Goal: Information Seeking & Learning: Learn about a topic

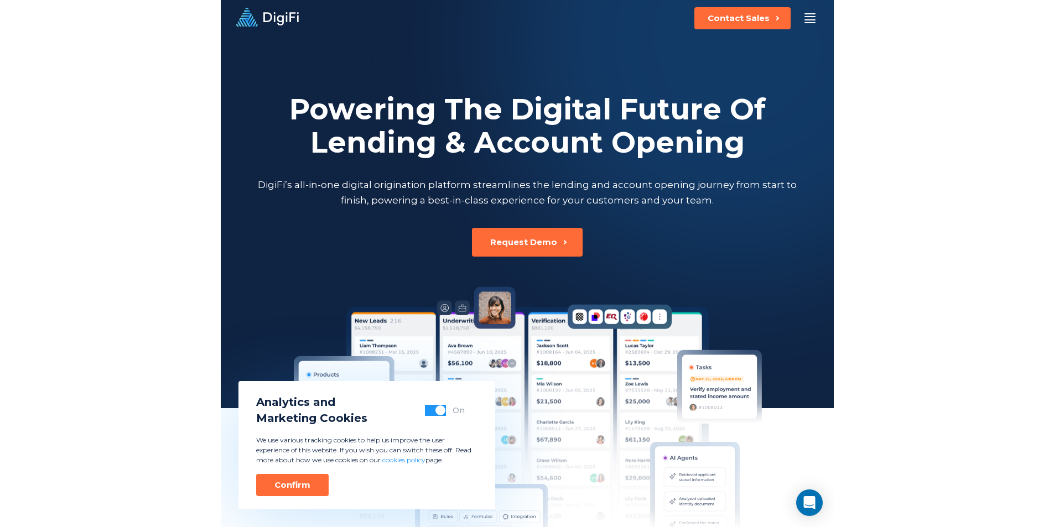
scroll to position [2684, 0]
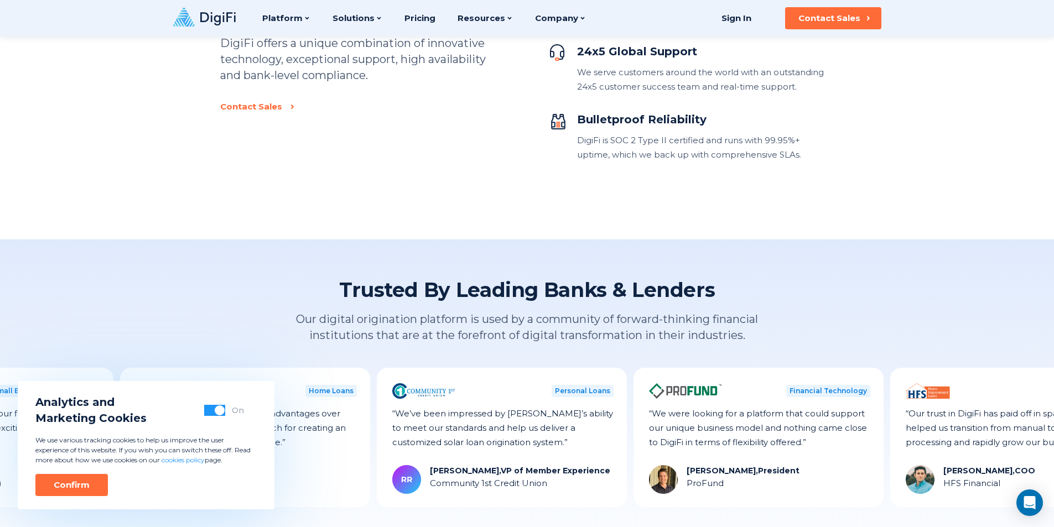
drag, startPoint x: 199, startPoint y: 192, endPoint x: 204, endPoint y: 167, distance: 25.9
click at [83, 488] on div "Confirm" at bounding box center [72, 485] width 36 height 11
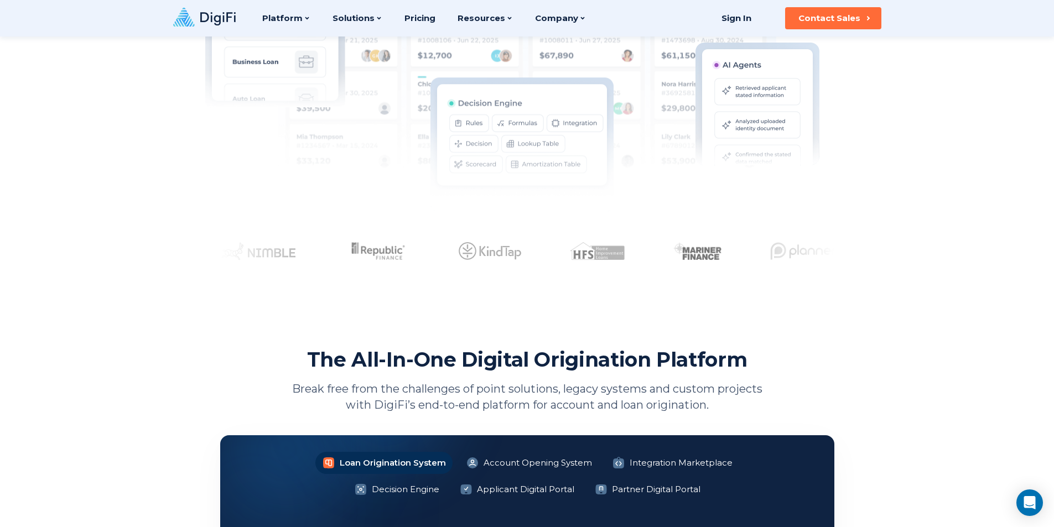
scroll to position [0, 0]
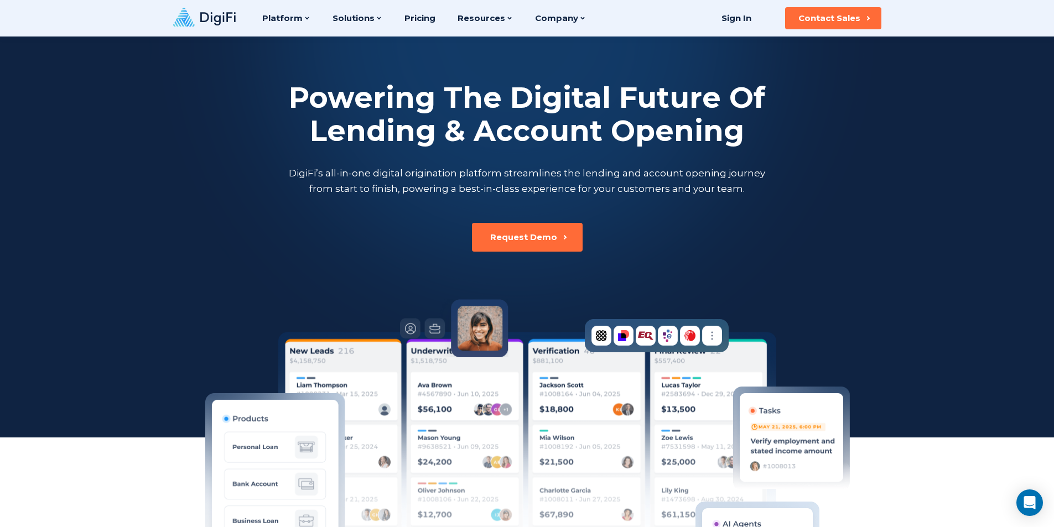
drag, startPoint x: 238, startPoint y: 289, endPoint x: 236, endPoint y: 153, distance: 136.2
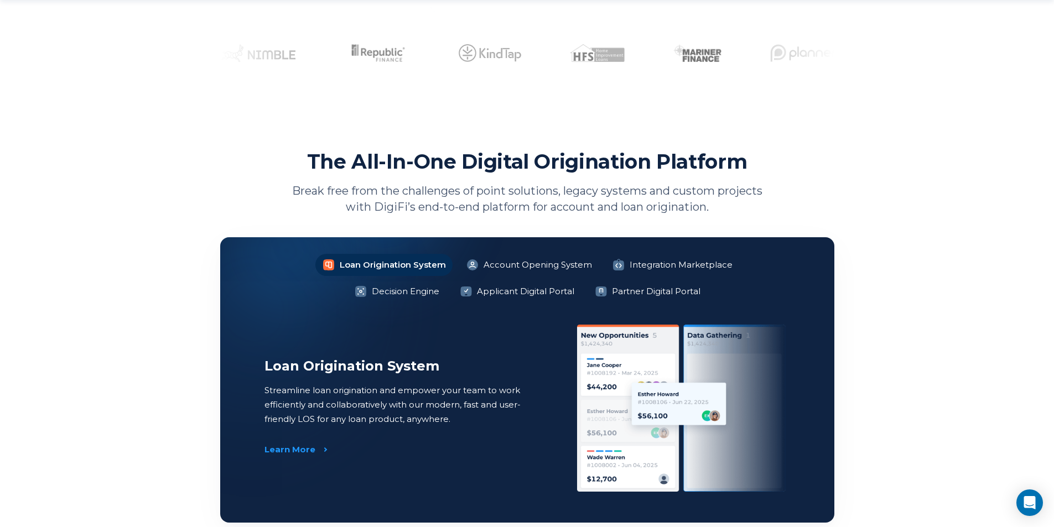
scroll to position [670, 0]
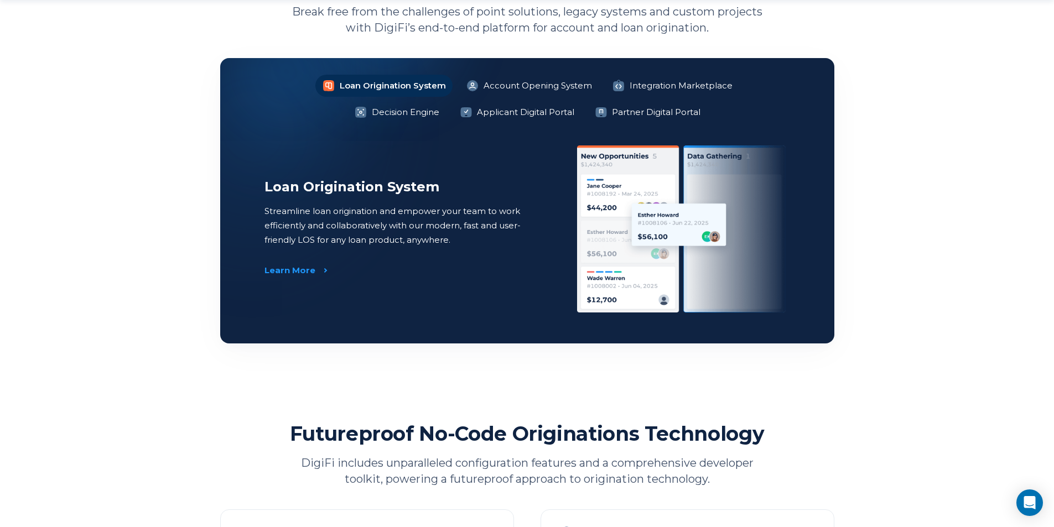
drag, startPoint x: 181, startPoint y: 307, endPoint x: 143, endPoint y: 288, distance: 41.8
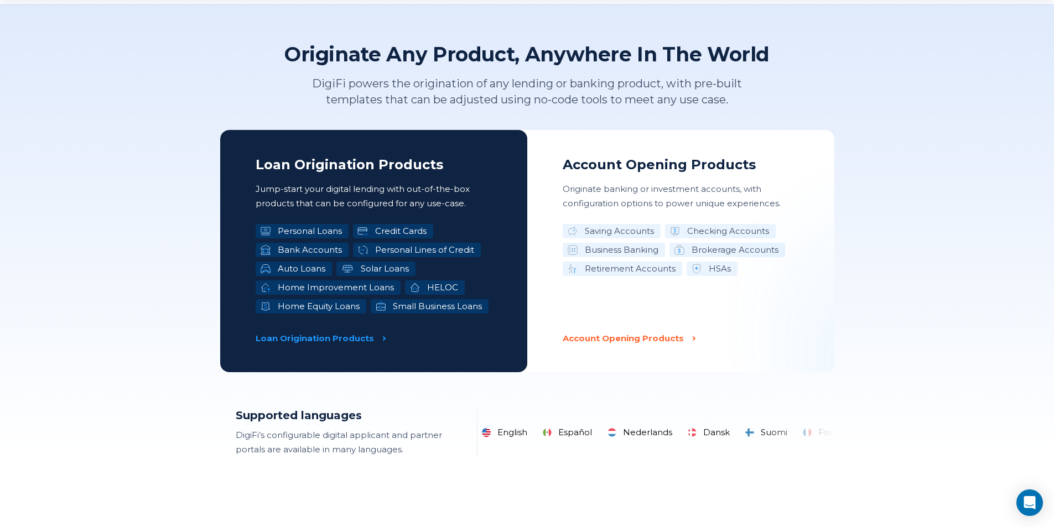
scroll to position [1691, 0]
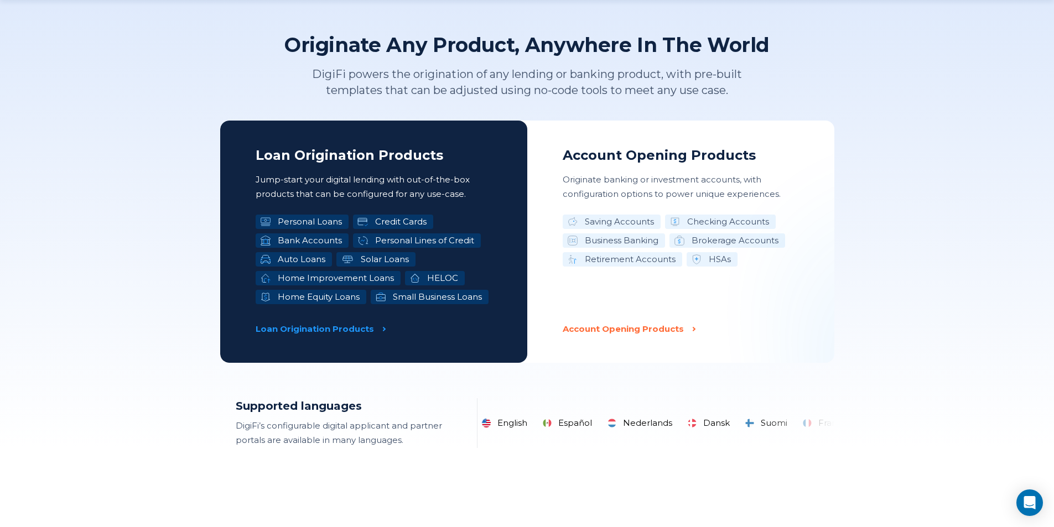
drag, startPoint x: 299, startPoint y: 177, endPoint x: 282, endPoint y: 207, distance: 34.5
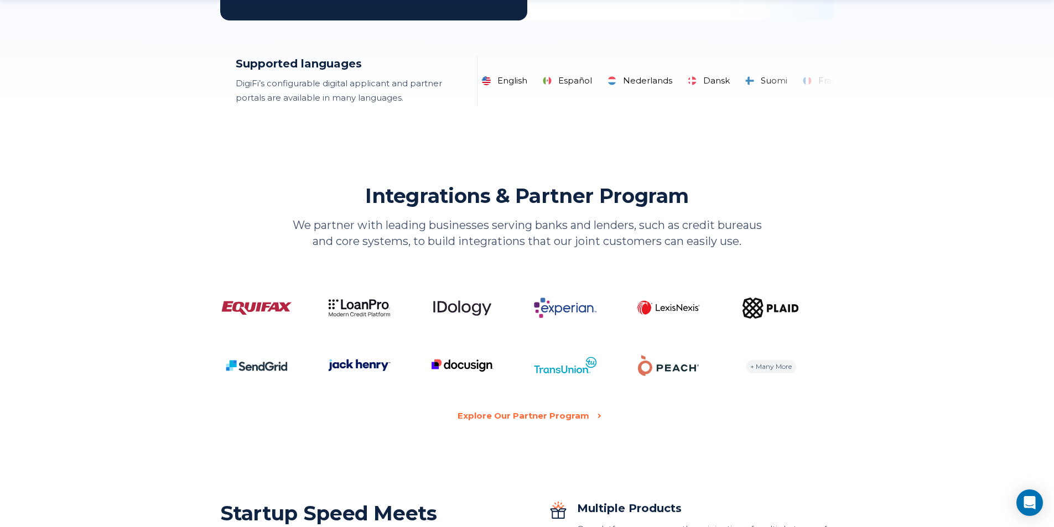
scroll to position [2038, 0]
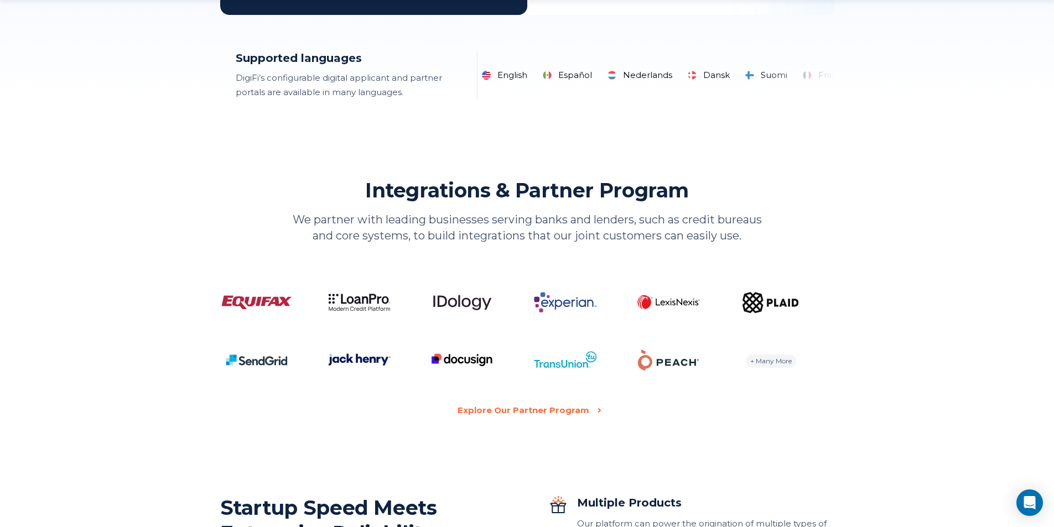
drag, startPoint x: 169, startPoint y: 224, endPoint x: 176, endPoint y: 241, distance: 18.1
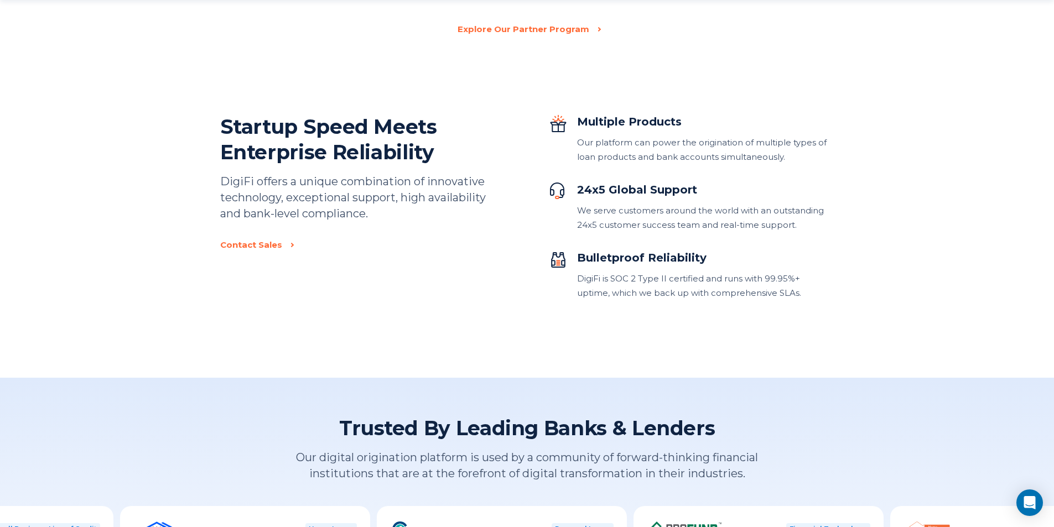
scroll to position [2423, 0]
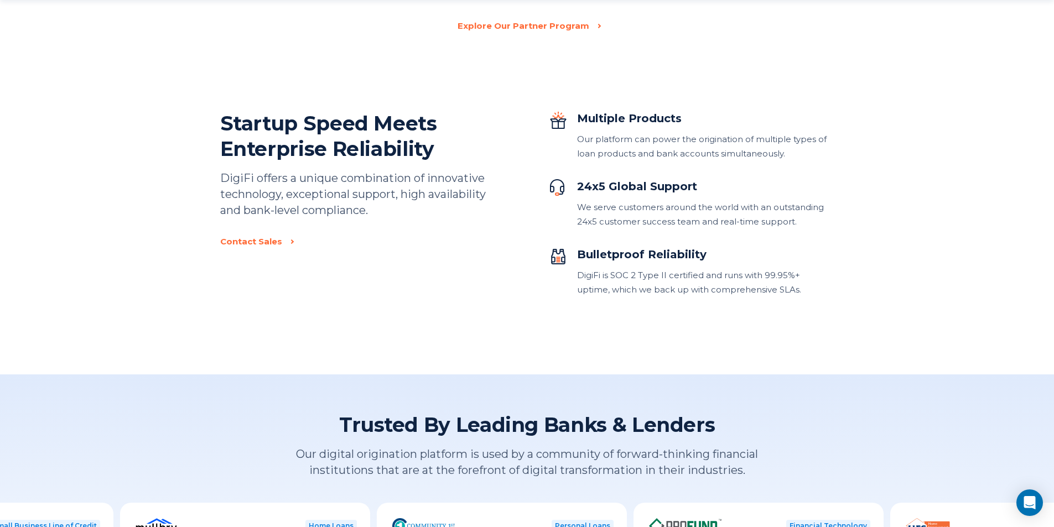
drag, startPoint x: 176, startPoint y: 241, endPoint x: 178, endPoint y: 252, distance: 11.8
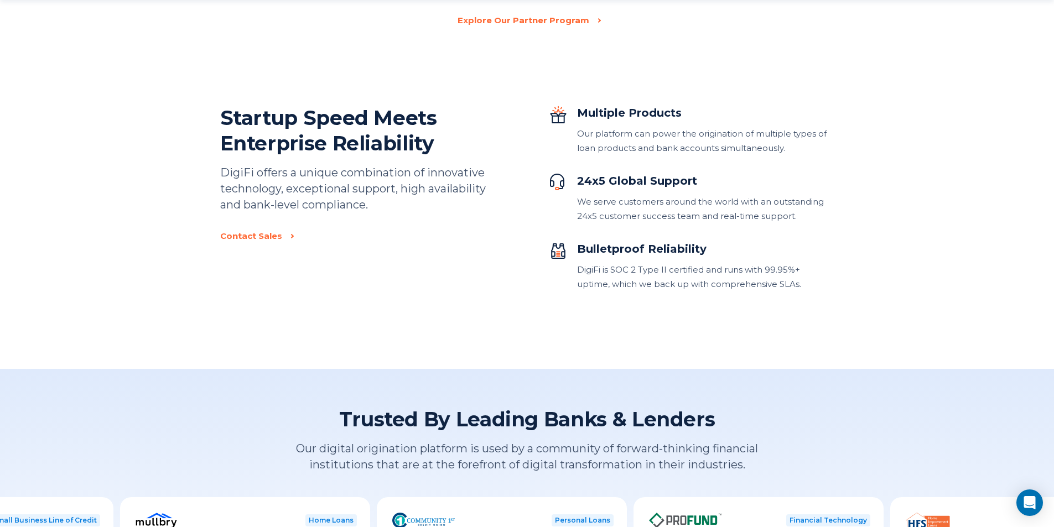
drag, startPoint x: 178, startPoint y: 252, endPoint x: 178, endPoint y: 263, distance: 11.1
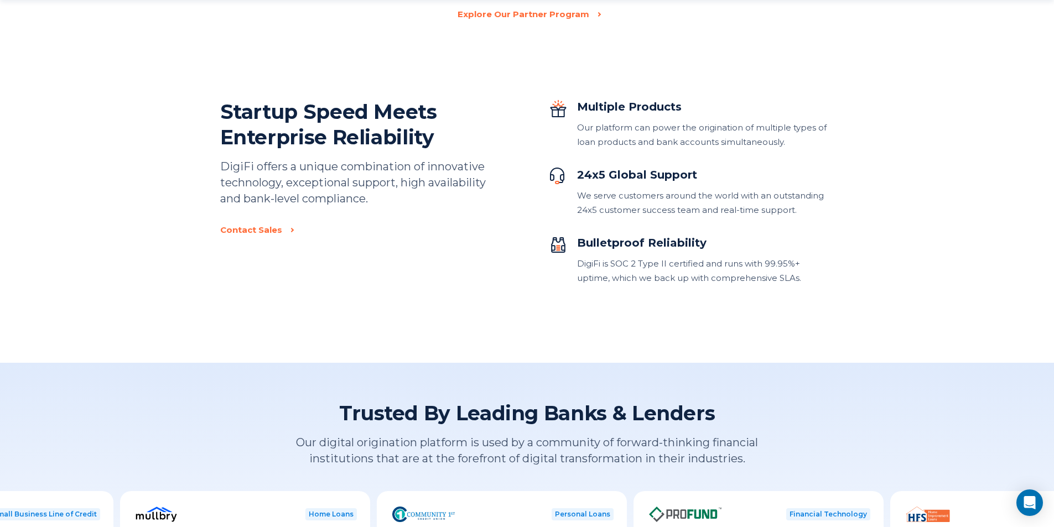
scroll to position [2436, 0]
drag, startPoint x: 178, startPoint y: 263, endPoint x: 180, endPoint y: 273, distance: 9.7
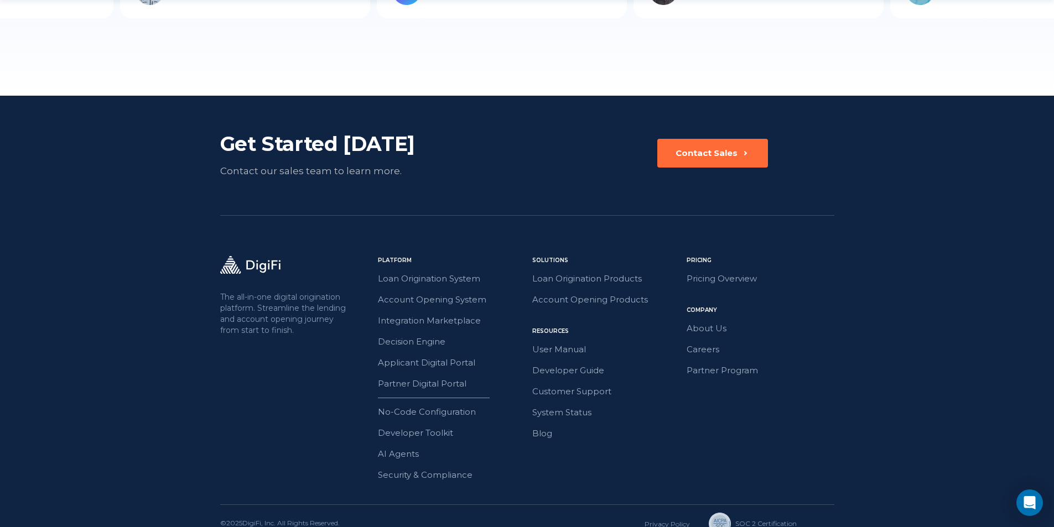
scroll to position [3063, 0]
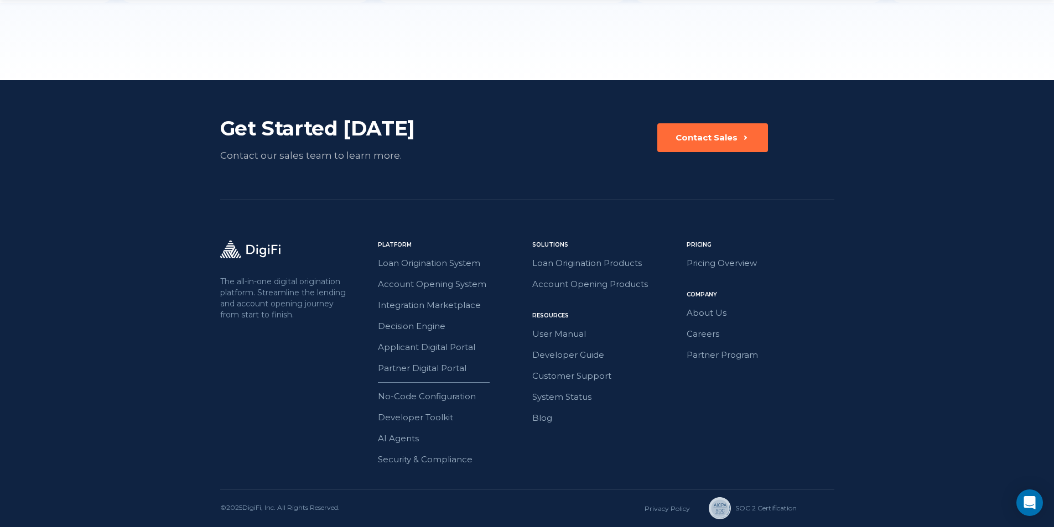
drag, startPoint x: 178, startPoint y: 277, endPoint x: 189, endPoint y: 312, distance: 37.0
click at [585, 337] on link "User Manual" at bounding box center [606, 334] width 148 height 14
click at [852, 302] on footer "Get Started Today Contact our sales team to learn more. Contact Sales The all-i…" at bounding box center [527, 303] width 1054 height 447
click at [728, 337] on link "Careers" at bounding box center [761, 334] width 148 height 14
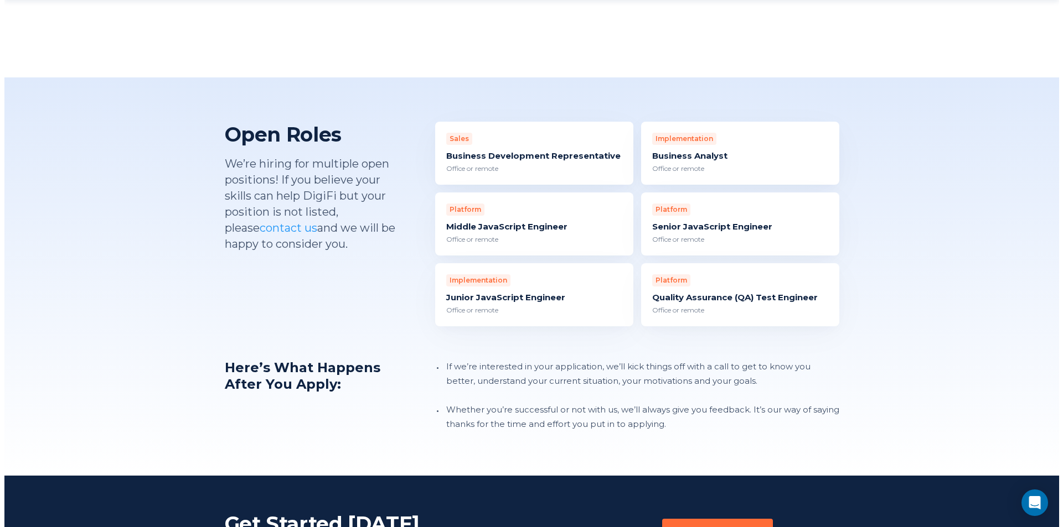
scroll to position [982, 0]
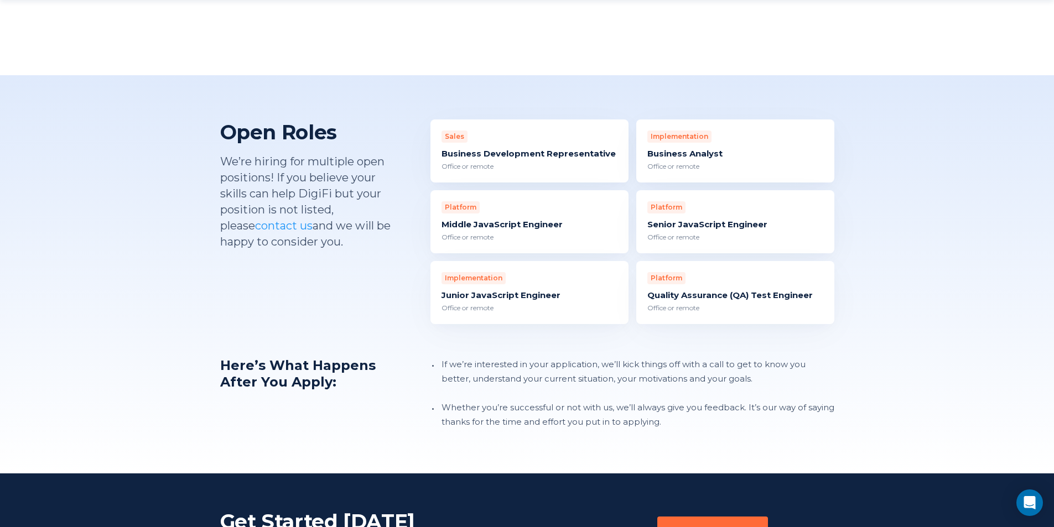
drag, startPoint x: 168, startPoint y: 235, endPoint x: 190, endPoint y: 250, distance: 26.7
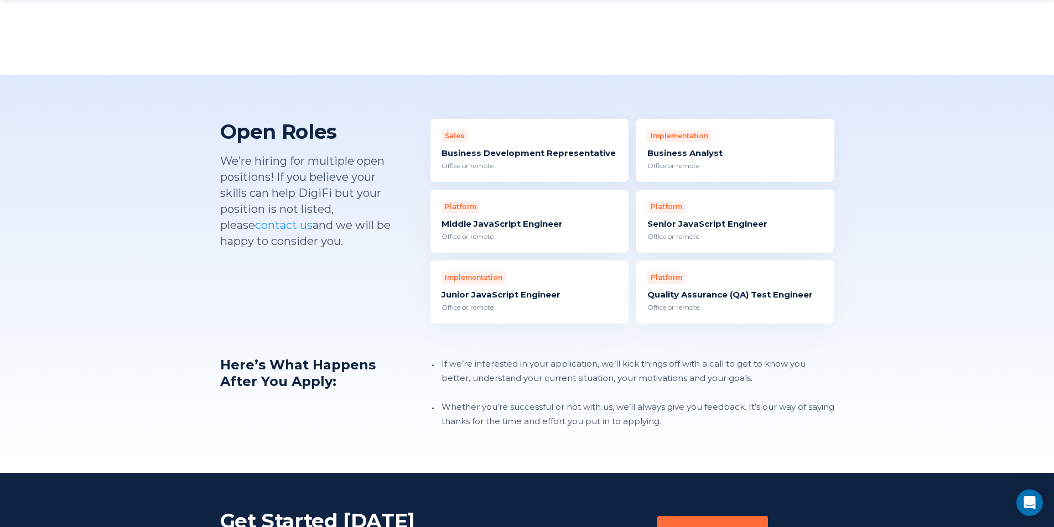
click at [689, 145] on div "Implementation Business Analyst Office or remote" at bounding box center [735, 150] width 198 height 63
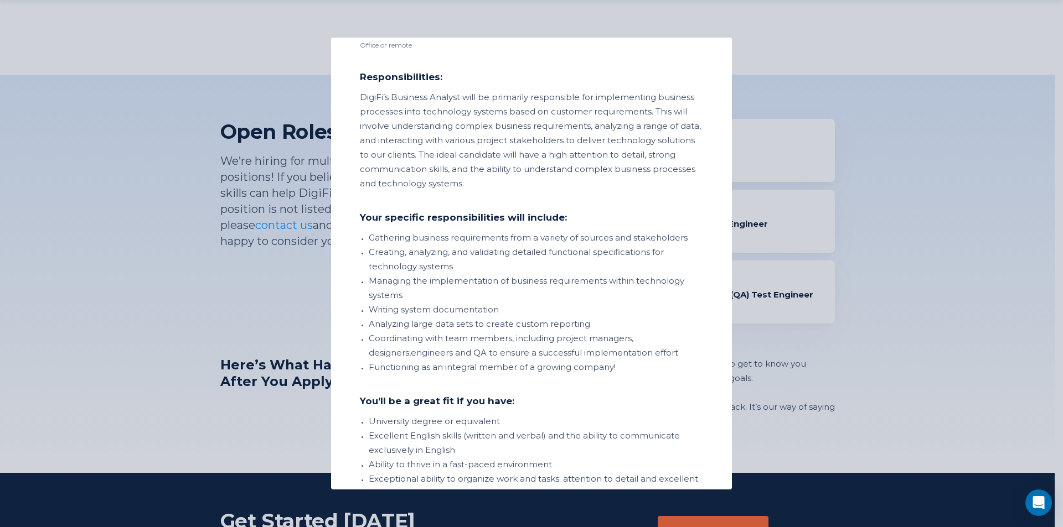
scroll to position [60, 0]
drag, startPoint x: 575, startPoint y: 200, endPoint x: 576, endPoint y: 211, distance: 10.5
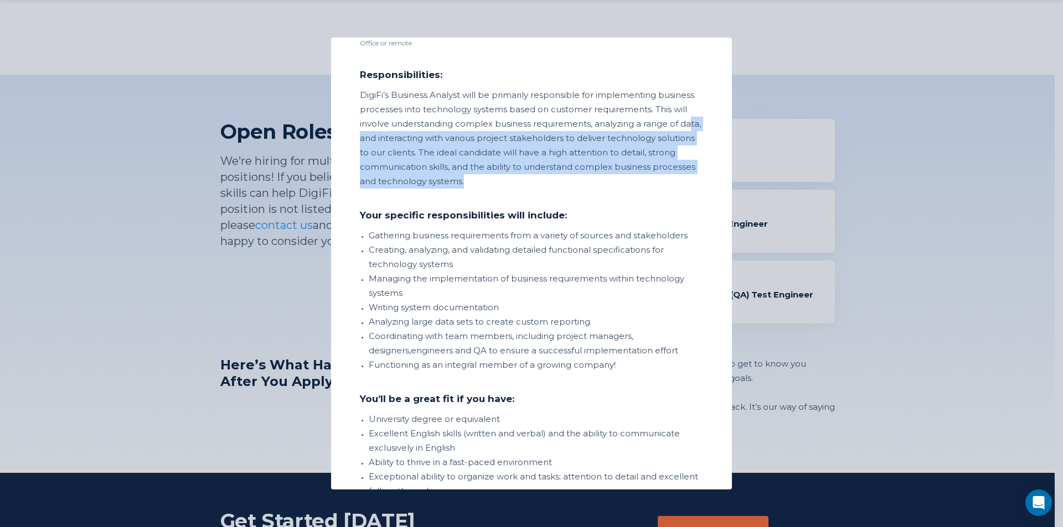
drag, startPoint x: 370, startPoint y: 144, endPoint x: 548, endPoint y: 178, distance: 180.9
click at [548, 178] on div "DigiFi’s Business Analyst will be primarily responsible for implementing busine…" at bounding box center [531, 138] width 343 height 101
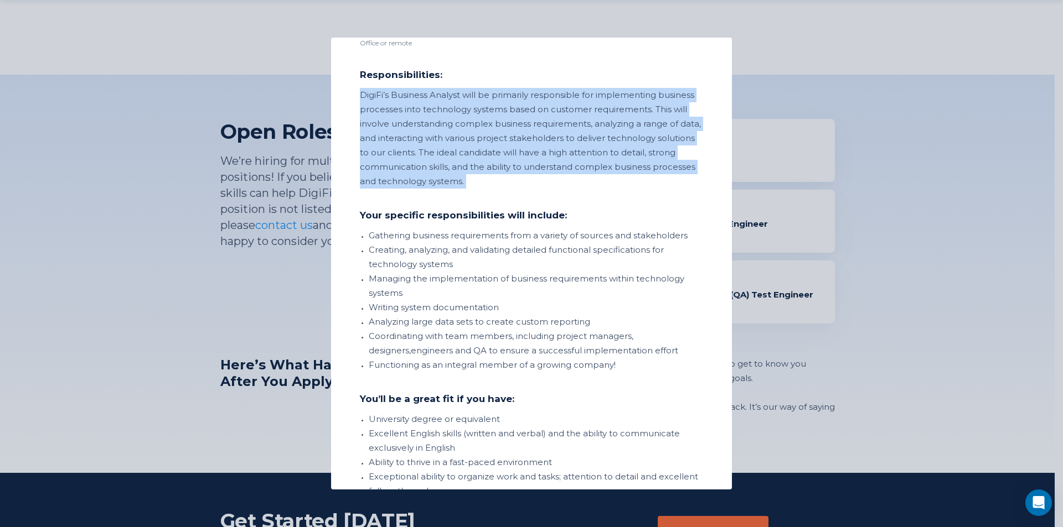
drag, startPoint x: 548, startPoint y: 178, endPoint x: 366, endPoint y: 87, distance: 203.7
click at [366, 87] on section "Business Analyst Office or remote Responsibilities: DigiFi’s Business Analyst w…" at bounding box center [531, 284] width 343 height 556
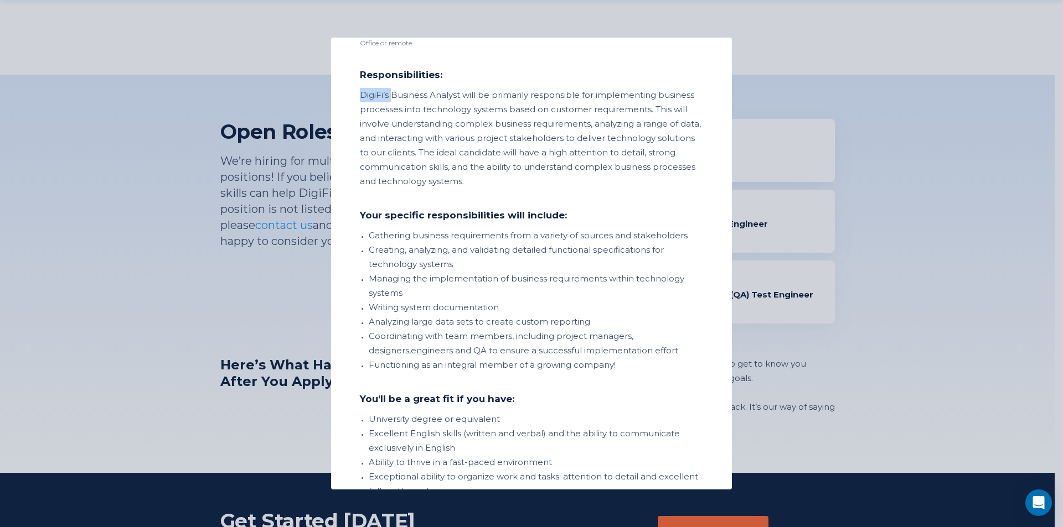
click at [366, 87] on section "Business Analyst Office or remote Responsibilities: DigiFi’s Business Analyst w…" at bounding box center [531, 284] width 343 height 556
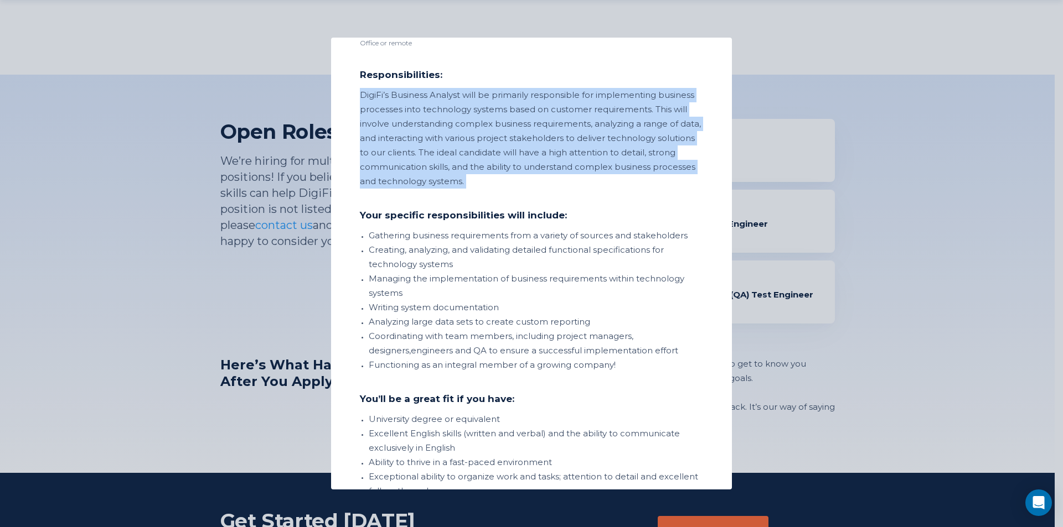
click at [366, 87] on section "Business Analyst Office or remote Responsibilities: DigiFi’s Business Analyst w…" at bounding box center [531, 284] width 343 height 556
click at [369, 86] on section "Business Analyst Office or remote Responsibilities: DigiFi’s Business Analyst w…" at bounding box center [531, 284] width 343 height 556
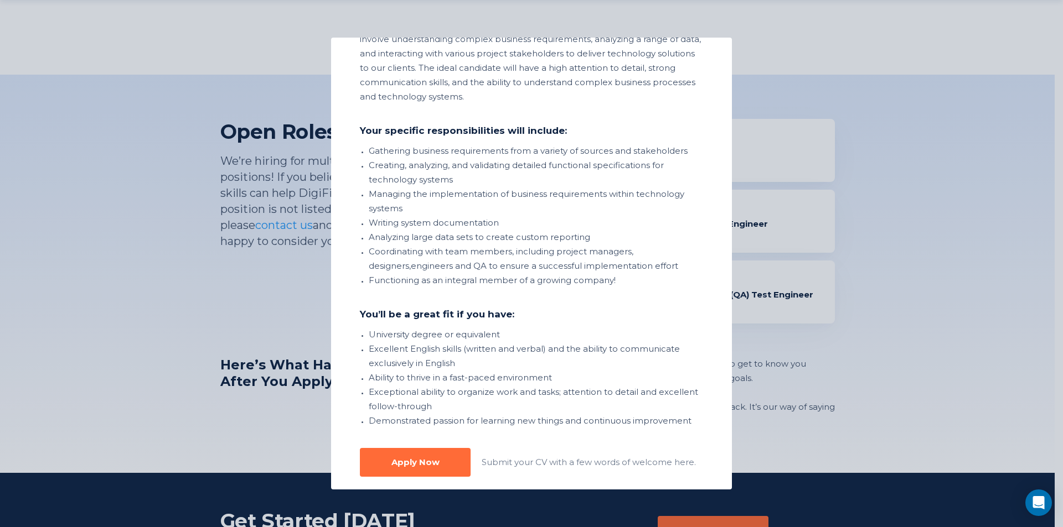
drag, startPoint x: 449, startPoint y: 144, endPoint x: 452, endPoint y: 161, distance: 16.4
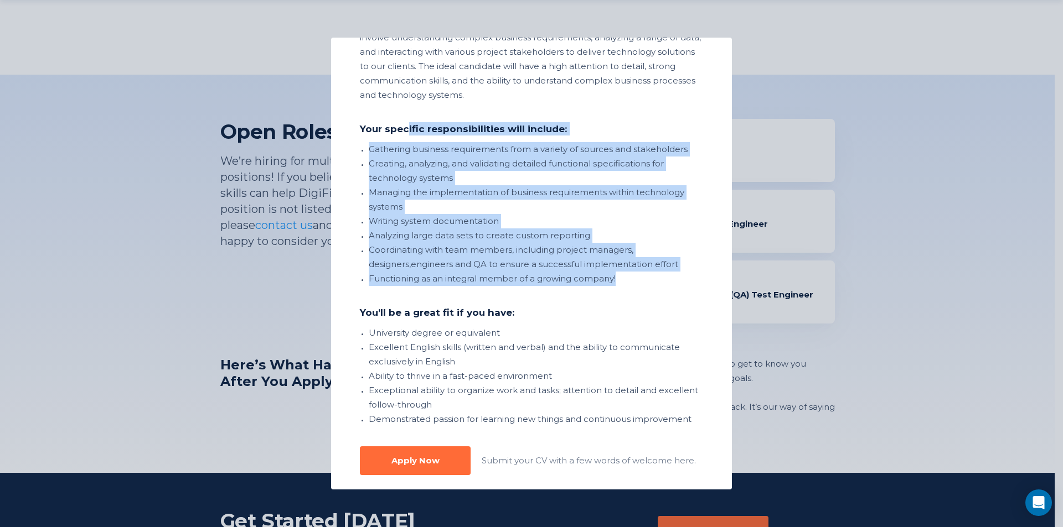
drag, startPoint x: 643, startPoint y: 282, endPoint x: 406, endPoint y: 131, distance: 280.5
click at [406, 131] on section "Business Analyst Office or remote Responsibilities: DigiFi’s Business Analyst w…" at bounding box center [531, 198] width 343 height 556
click at [406, 131] on div "Your specific responsibilities will include:" at bounding box center [531, 128] width 343 height 13
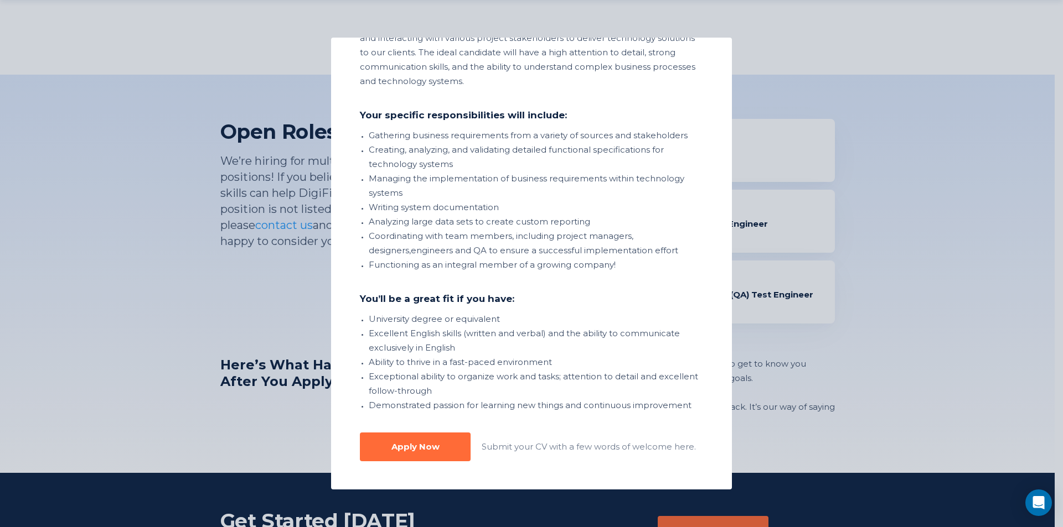
scroll to position [161, 0]
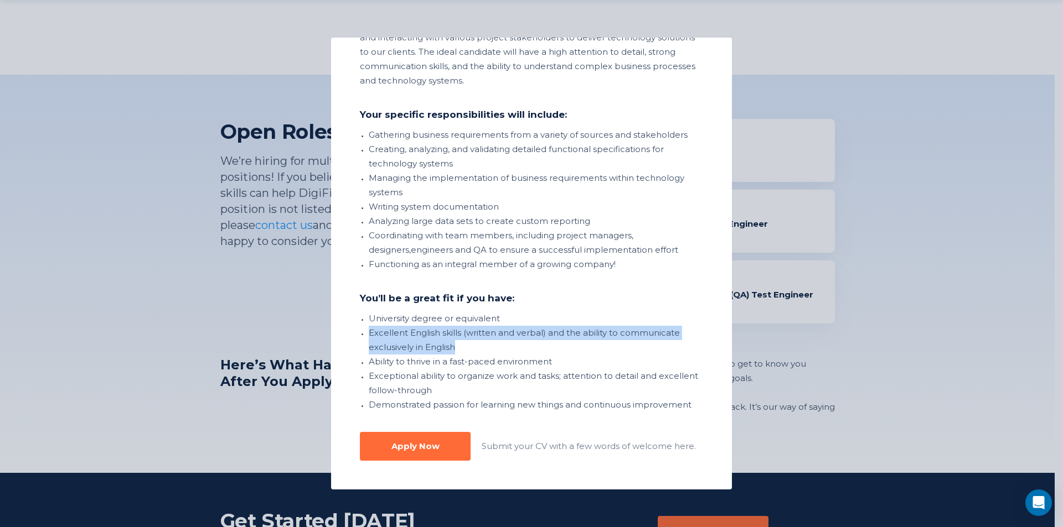
drag, startPoint x: 456, startPoint y: 345, endPoint x: 370, endPoint y: 328, distance: 87.4
click at [370, 328] on li "Excellent English skills (written and verbal) and the ability to communicate ex…" at bounding box center [536, 340] width 334 height 29
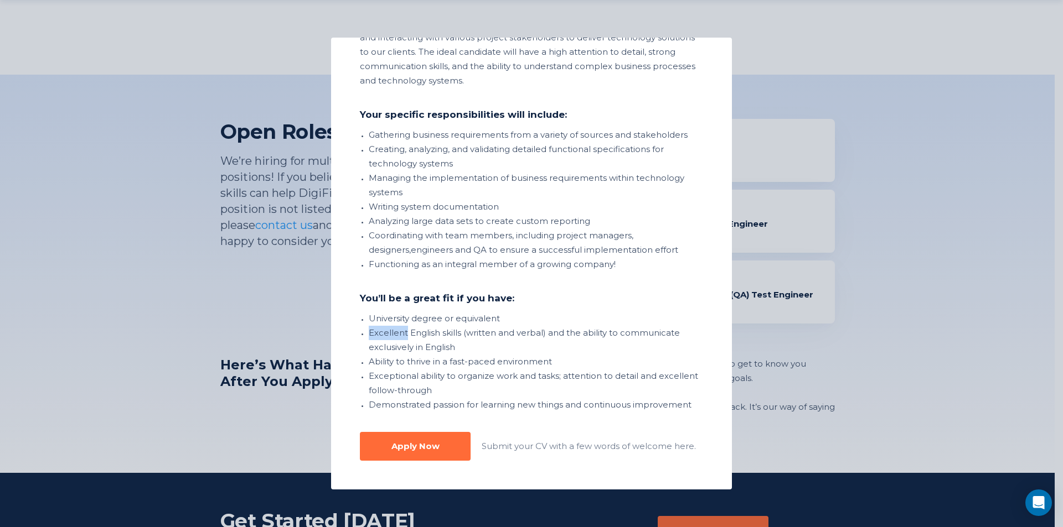
click at [371, 328] on li "Excellent English skills (written and verbal) and the ability to communicate ex…" at bounding box center [536, 340] width 334 height 29
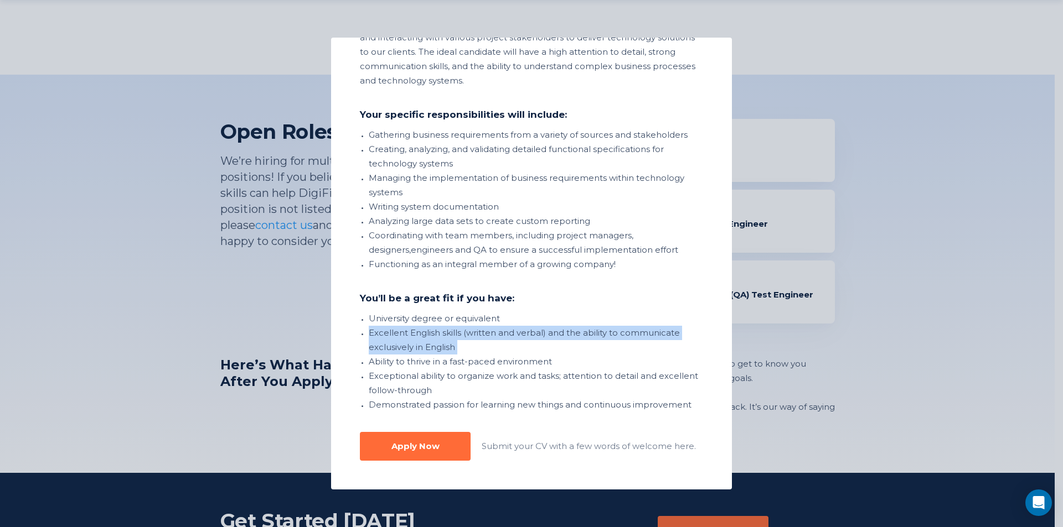
click at [371, 328] on li "Excellent English skills (written and verbal) and the ability to communicate ex…" at bounding box center [536, 340] width 334 height 29
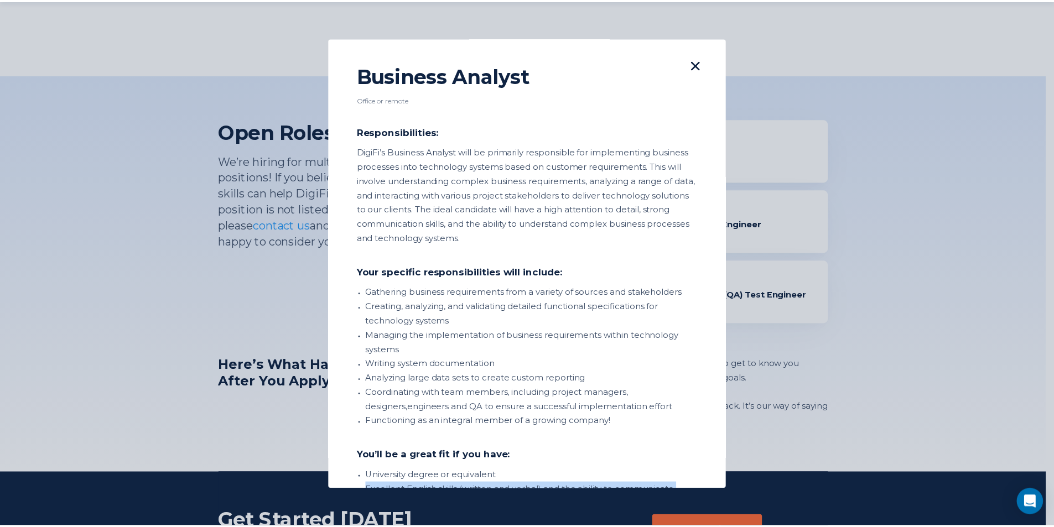
scroll to position [0, 0]
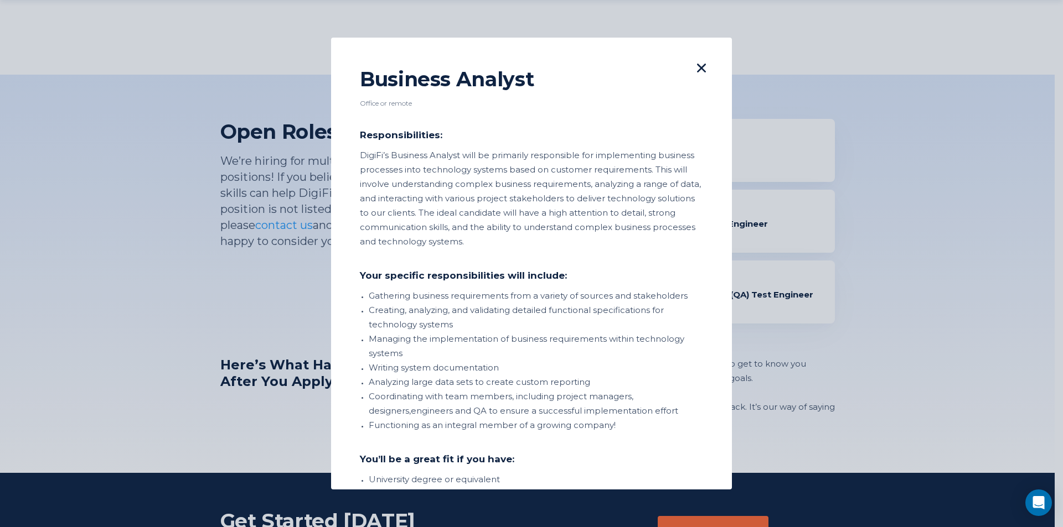
click at [697, 60] on div at bounding box center [701, 69] width 18 height 20
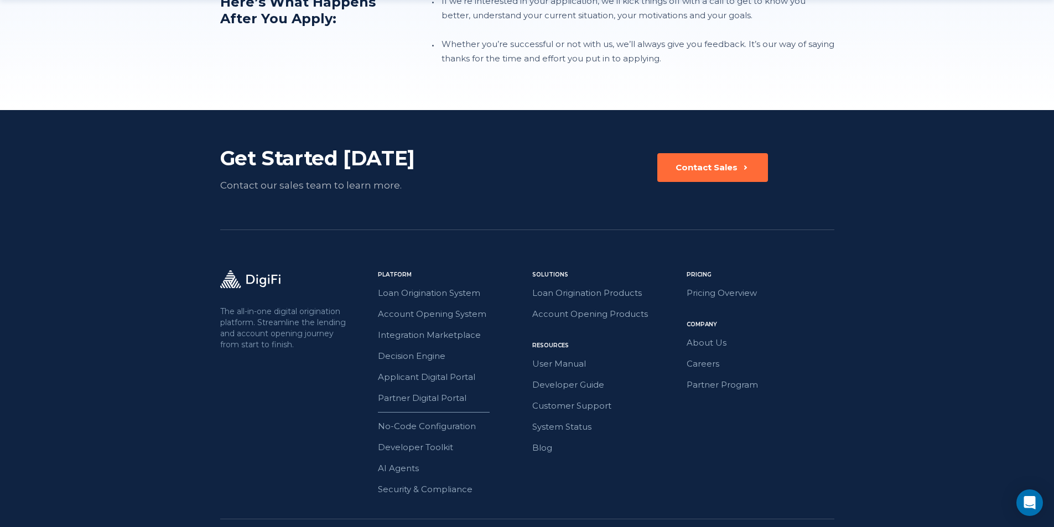
scroll to position [1361, 0]
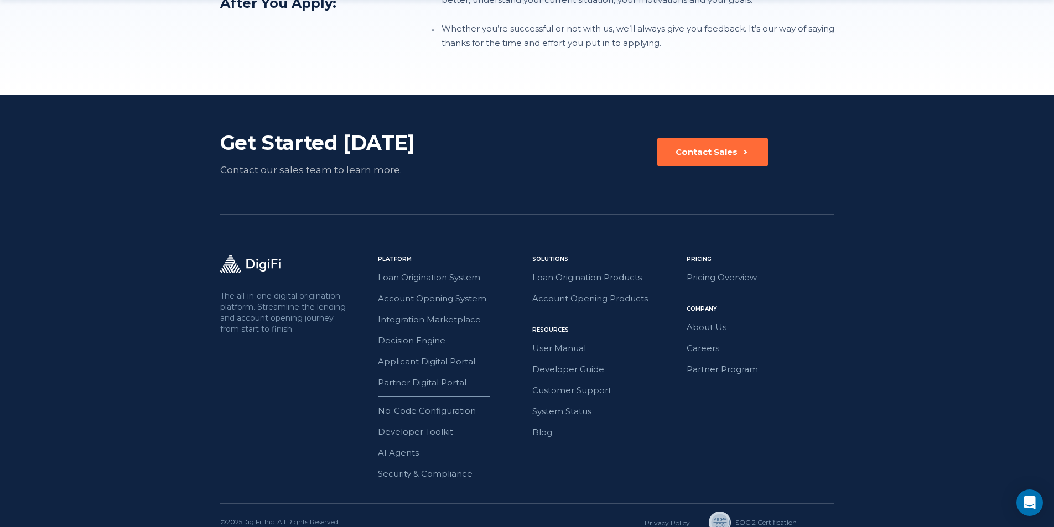
drag, startPoint x: 919, startPoint y: 203, endPoint x: 917, endPoint y: 246, distance: 43.3
